Goal: Ask a question

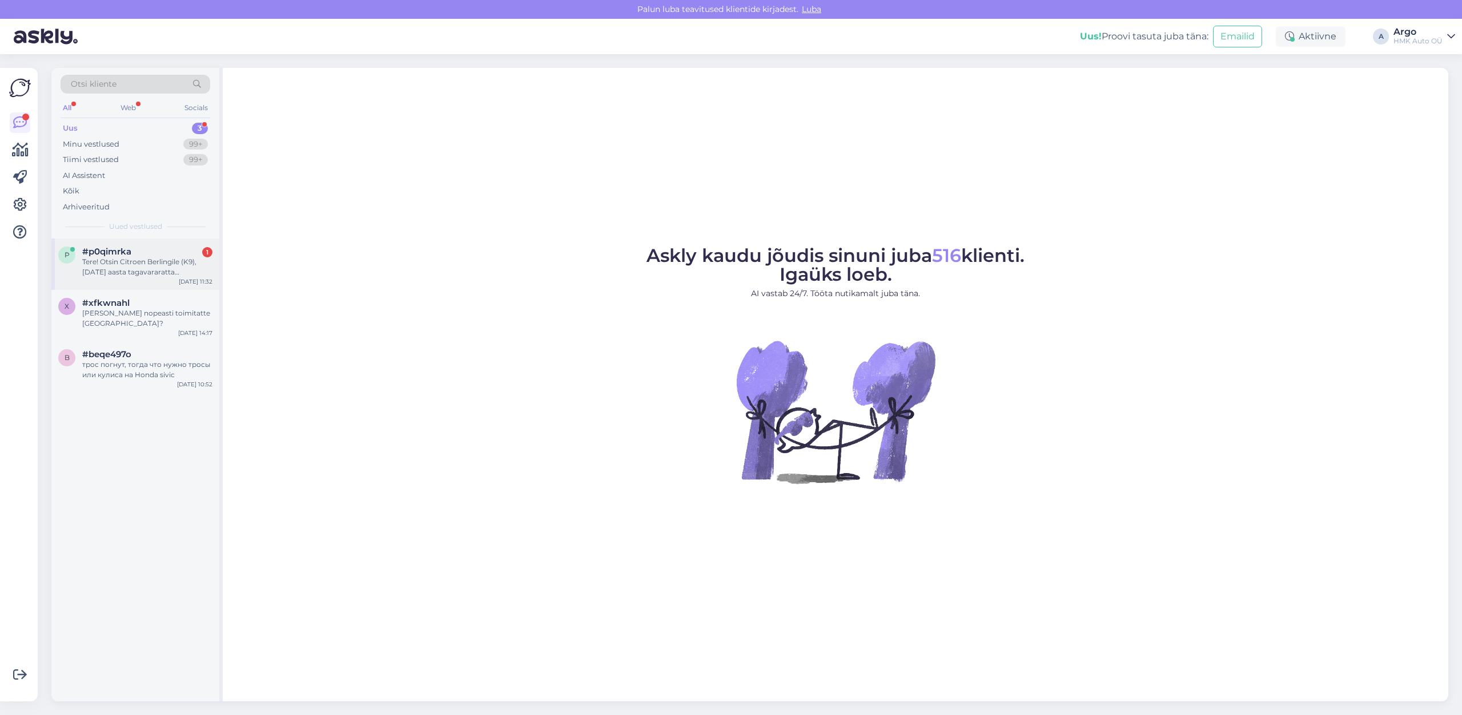
click at [123, 258] on div "Tere! Otsin Citroen Berlingile (K9), [DATE] aasta tagavararatta kinnituskonksu …" at bounding box center [147, 267] width 130 height 21
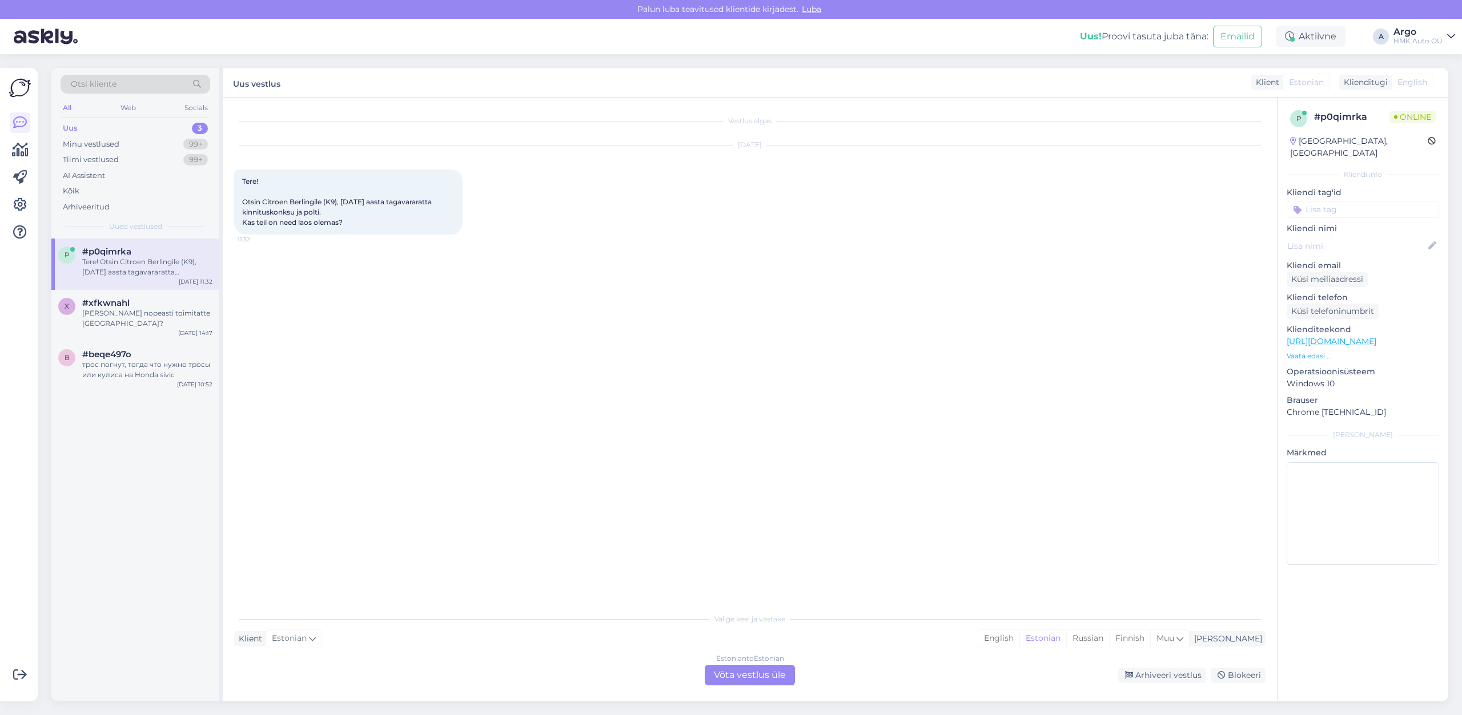
click at [734, 675] on div "Estonian to Estonian Võta vestlus üle" at bounding box center [750, 675] width 90 height 21
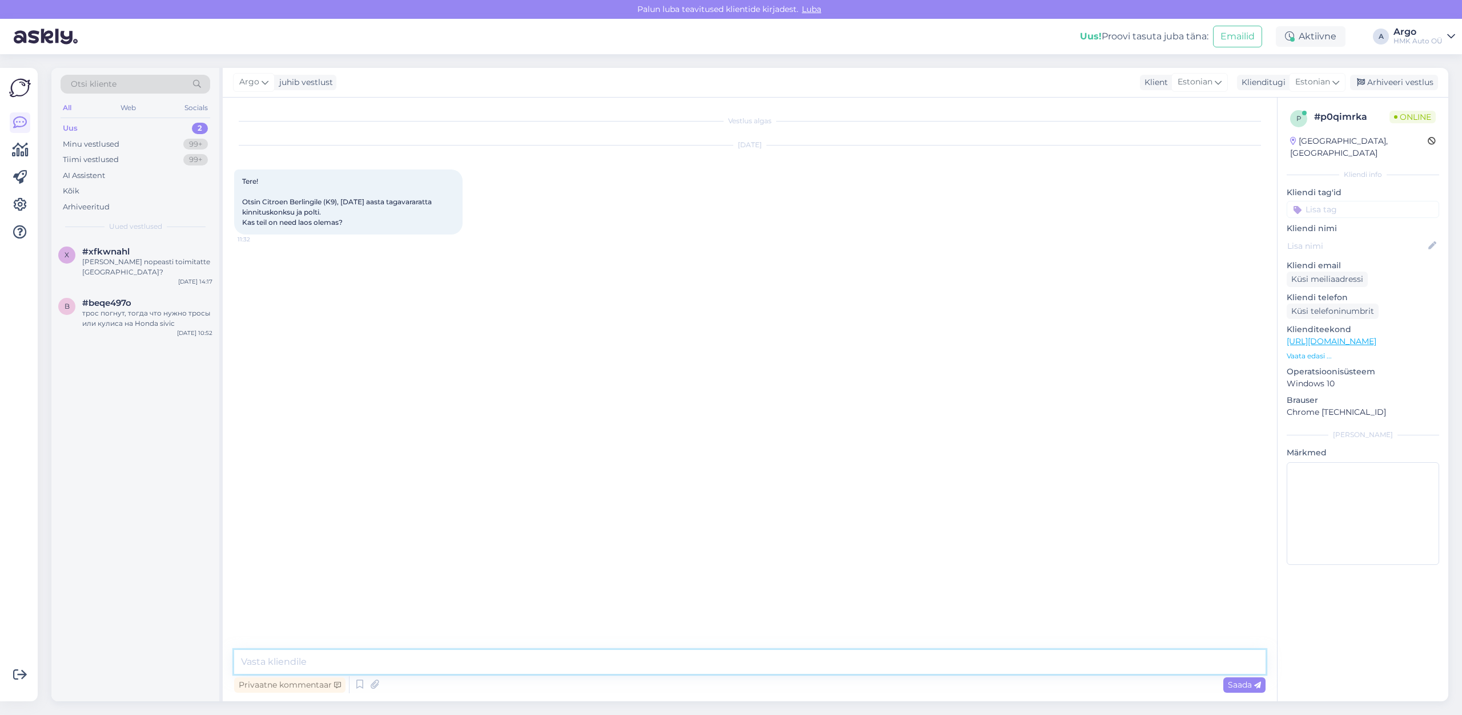
click at [304, 656] on textarea at bounding box center [749, 662] width 1031 height 24
type textarea "Tere , andke auto nr."
click at [263, 321] on span "304MSP" at bounding box center [256, 320] width 29 height 9
copy span "304MSP"
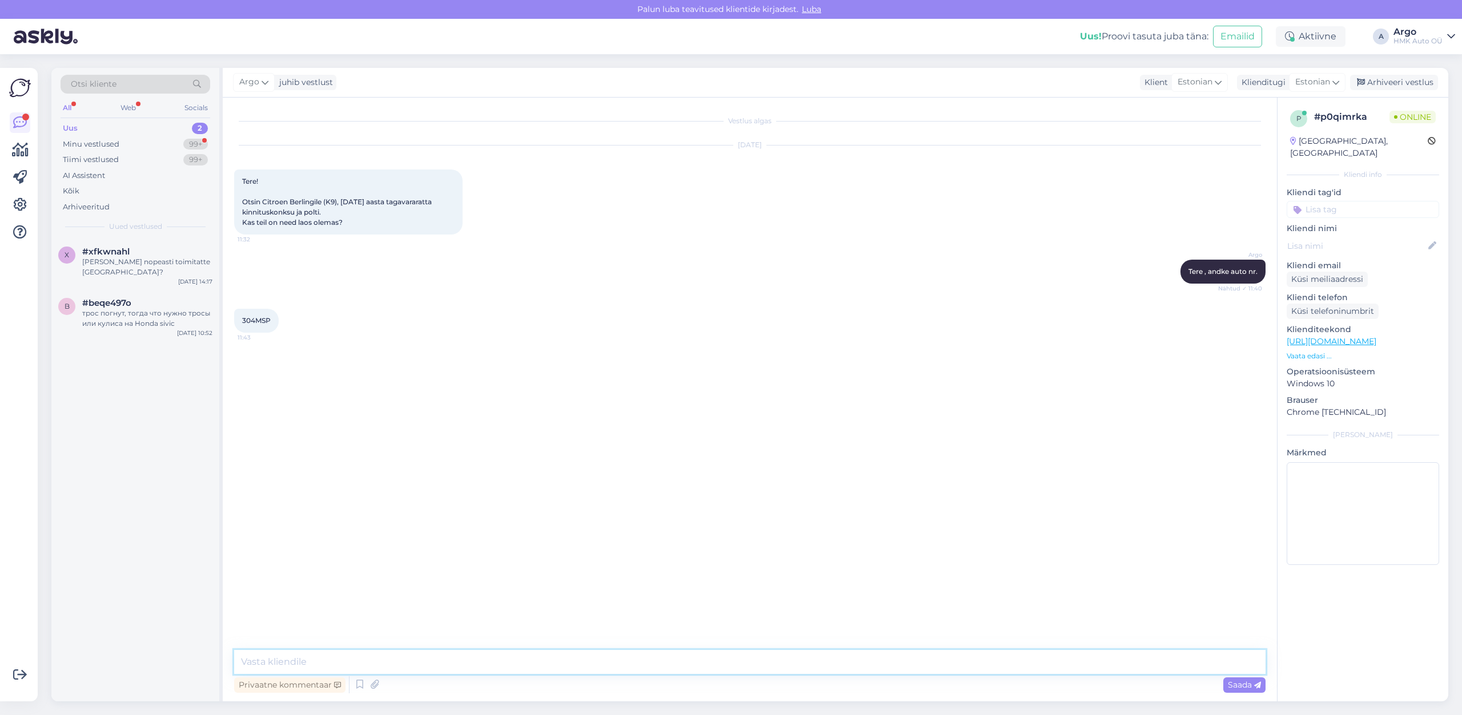
click at [275, 655] on textarea at bounding box center [749, 662] width 1031 height 24
type textarea "Konks olemas laos 61.- / plastseib olemas 2,60 / polti hetkel pole"
